Goal: Information Seeking & Learning: Learn about a topic

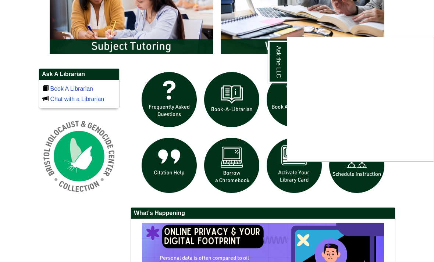
scroll to position [450, 0]
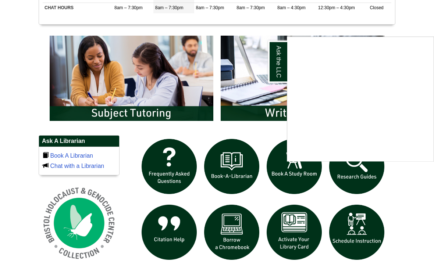
click at [357, 180] on div "Ask the LLC" at bounding box center [217, 131] width 434 height 262
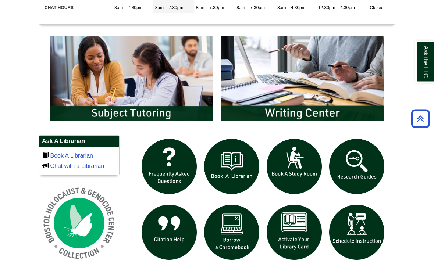
scroll to position [384, 0]
click at [355, 190] on img "slideshow" at bounding box center [357, 166] width 63 height 63
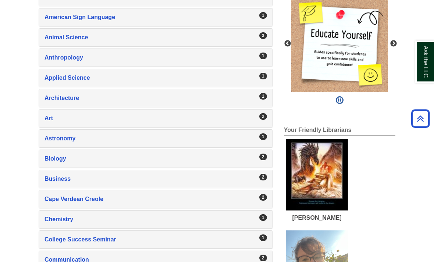
scroll to position [170, 0]
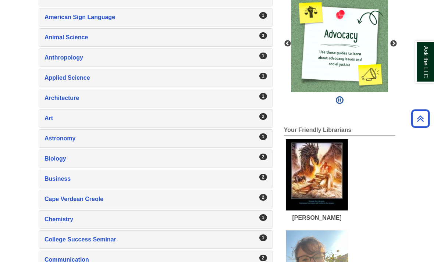
click at [215, 43] on div "Animal Science , 3 guides" at bounding box center [156, 37] width 223 height 10
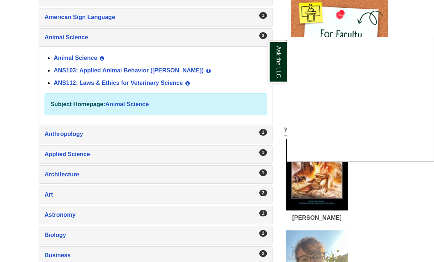
click at [158, 101] on div "Ask the LLC" at bounding box center [217, 131] width 434 height 262
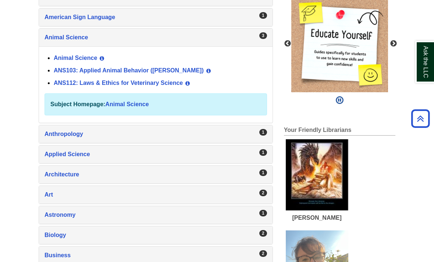
click at [137, 86] on link "ANS112: Laws & Ethics for Veterinary Science" at bounding box center [118, 83] width 129 height 6
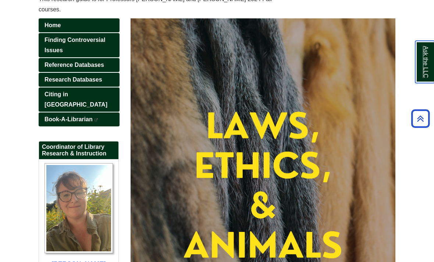
scroll to position [80, 0]
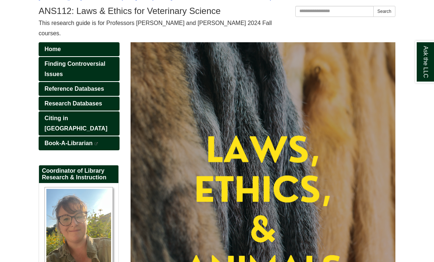
click at [89, 79] on link "Finding Controversial Issues" at bounding box center [79, 69] width 81 height 24
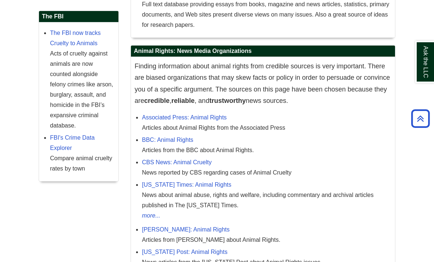
scroll to position [242, 0]
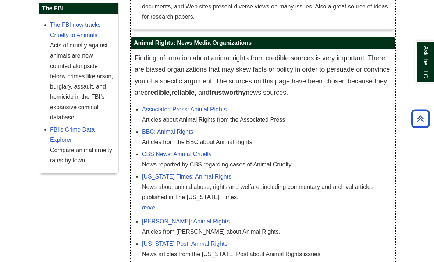
click at [202, 180] on link "New York Times: Animal Rights" at bounding box center [186, 177] width 89 height 6
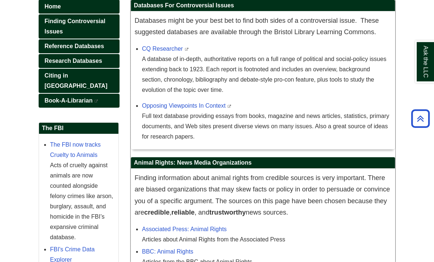
scroll to position [123, 0]
click at [177, 52] on link "CQ Researcher" at bounding box center [162, 49] width 41 height 6
click at [204, 109] on link "Opposing Viewpoints In Context" at bounding box center [184, 106] width 84 height 6
